Goal: Check status: Check status

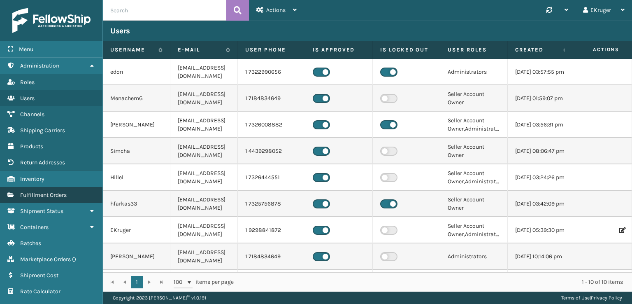
click at [51, 196] on span "Fulfillment Orders" at bounding box center [43, 194] width 47 height 7
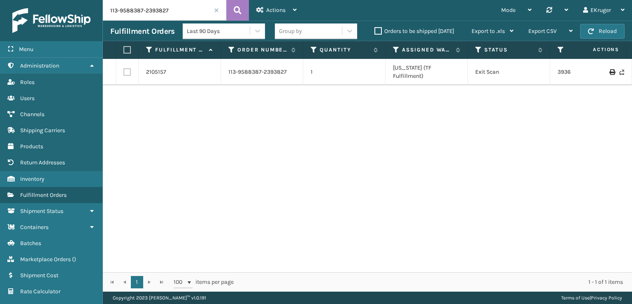
drag, startPoint x: 177, startPoint y: 12, endPoint x: 93, endPoint y: 21, distance: 84.4
click at [93, 0] on div "Menu Administration Roles Users Channels Shipping Carriers Products Return Addr…" at bounding box center [316, 0] width 632 height 0
paste input "1-7364761-8554620"
type input "111-7364761-8554620"
click at [558, 65] on link "393767543376" at bounding box center [577, 67] width 38 height 7
